Goal: Task Accomplishment & Management: Manage account settings

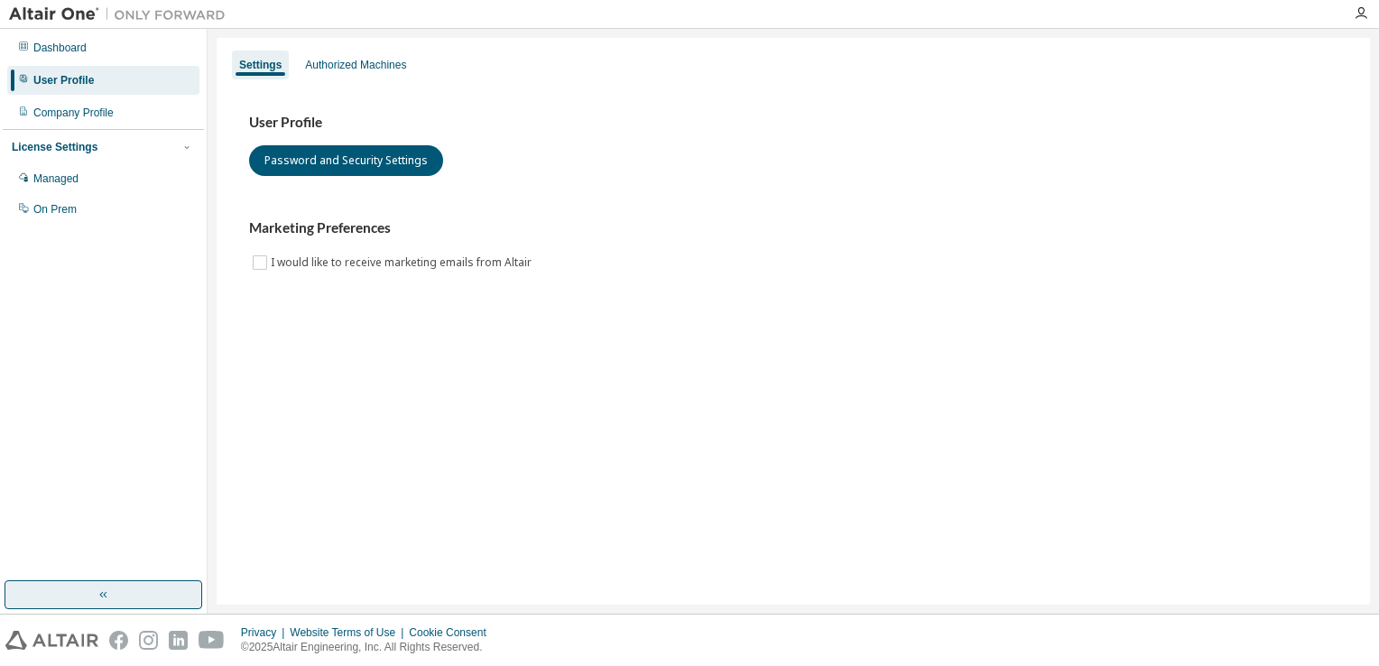
click at [148, 603] on button "button" at bounding box center [104, 594] width 198 height 29
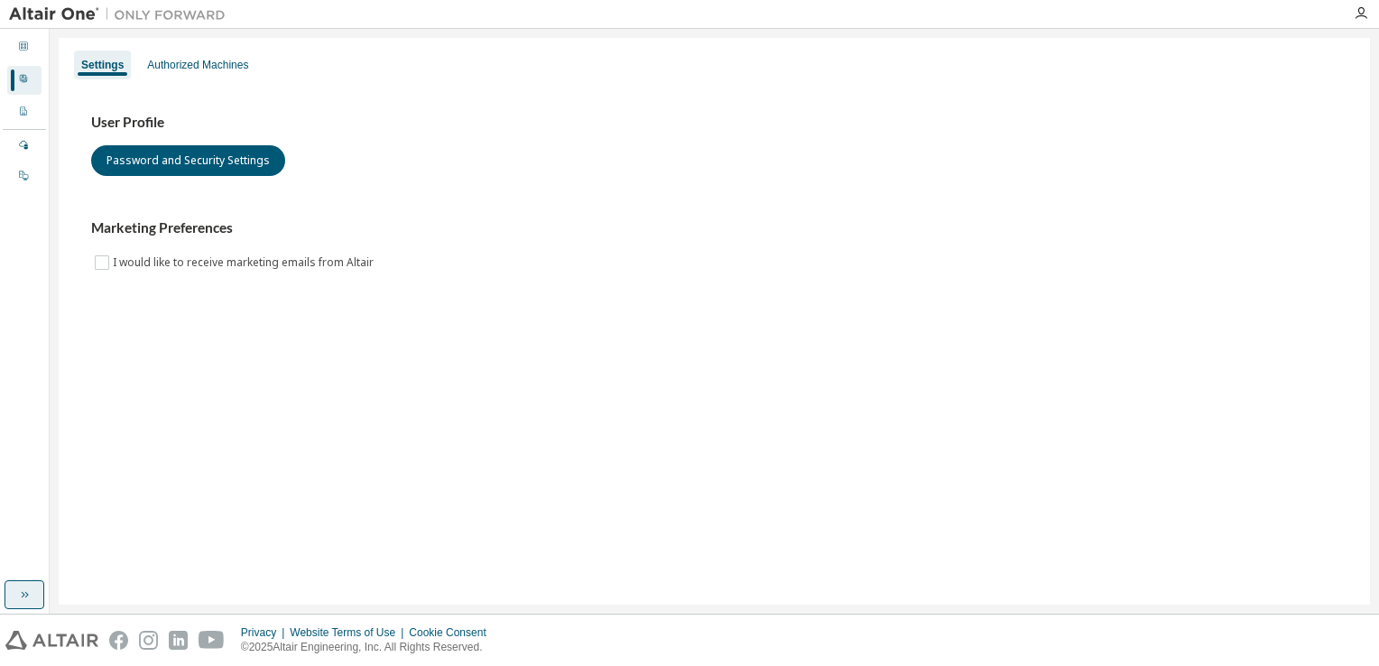
click at [148, 603] on div "Settings Authorized Machines User Profile Password and Security Settings Market…" at bounding box center [714, 321] width 1311 height 567
click at [32, 597] on button "button" at bounding box center [25, 594] width 40 height 29
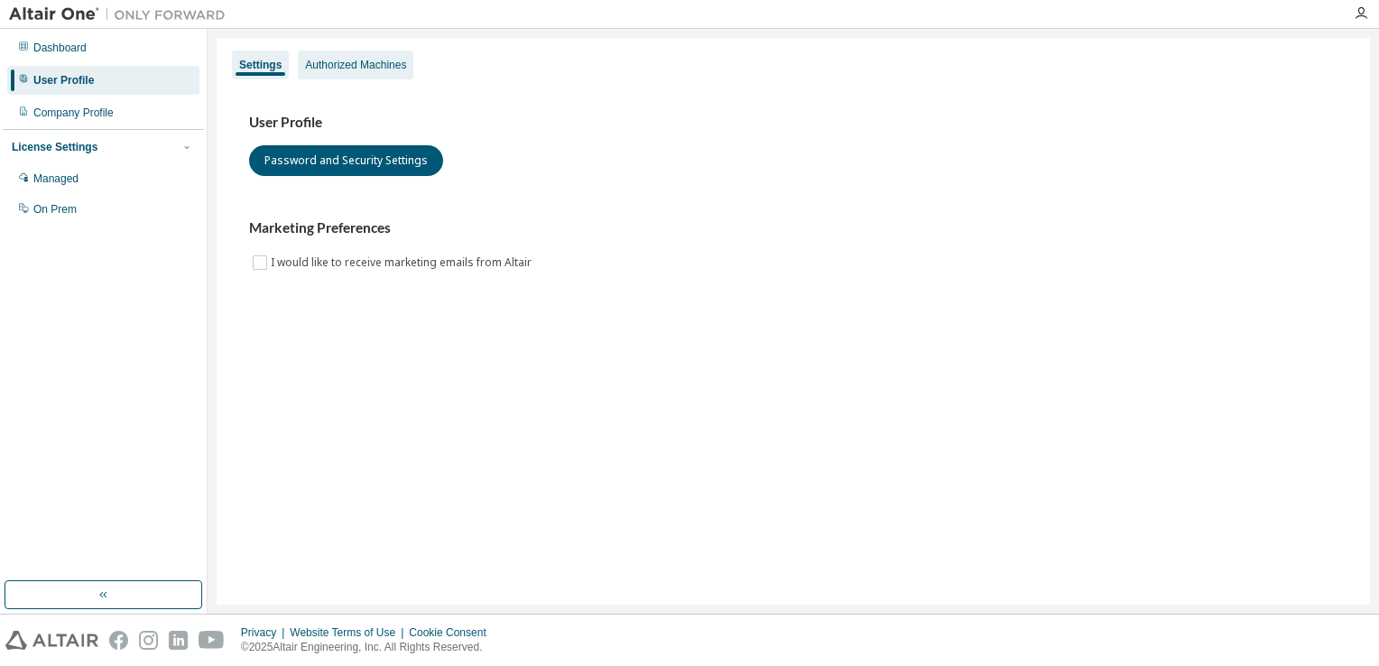
click at [335, 70] on div "Authorized Machines" at bounding box center [355, 65] width 101 height 14
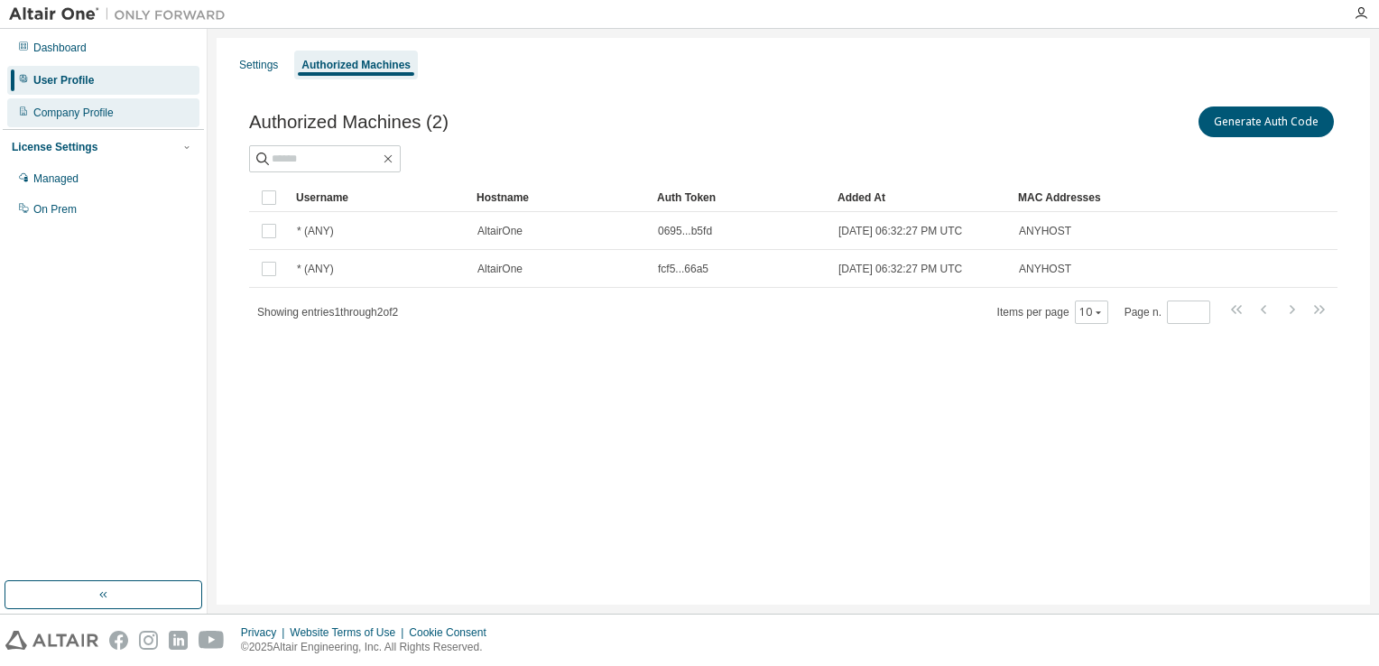
click at [76, 116] on div "Company Profile" at bounding box center [73, 113] width 80 height 14
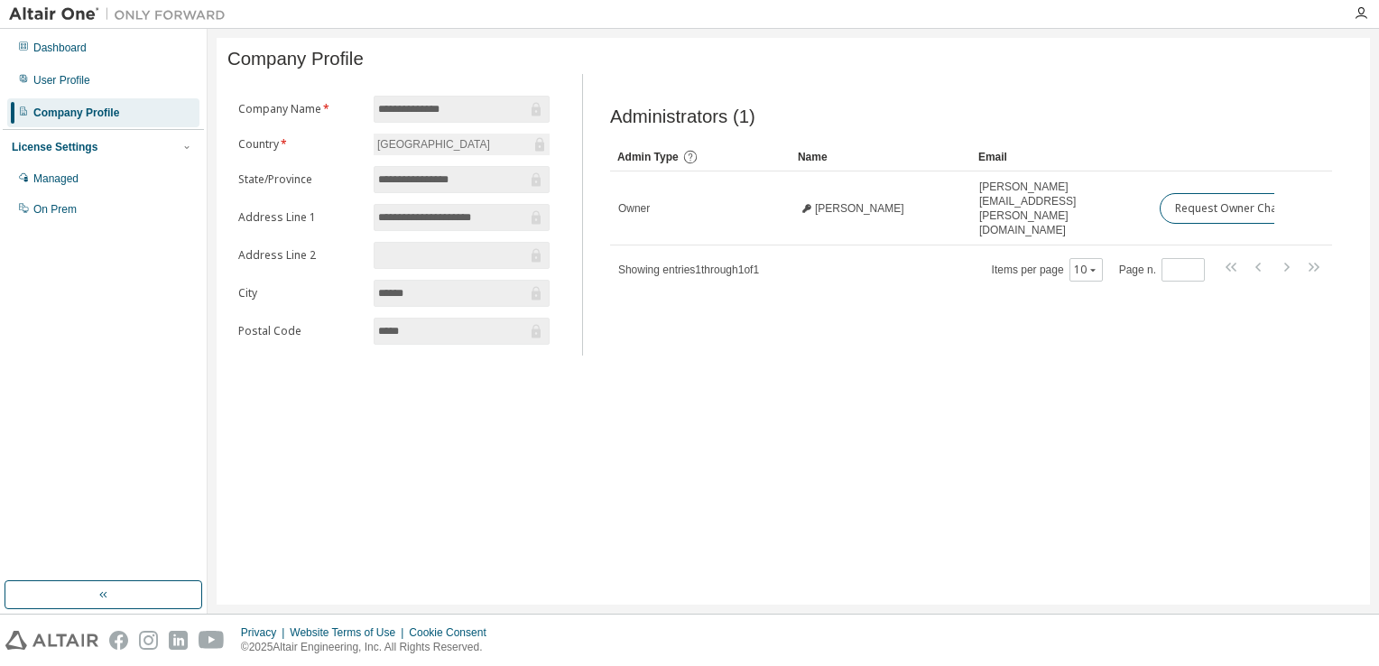
click at [80, 18] on img at bounding box center [122, 14] width 226 height 18
